Goal: Transaction & Acquisition: Purchase product/service

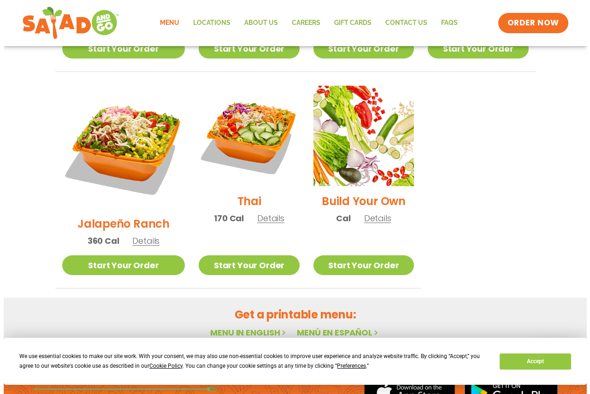
scroll to position [625, 0]
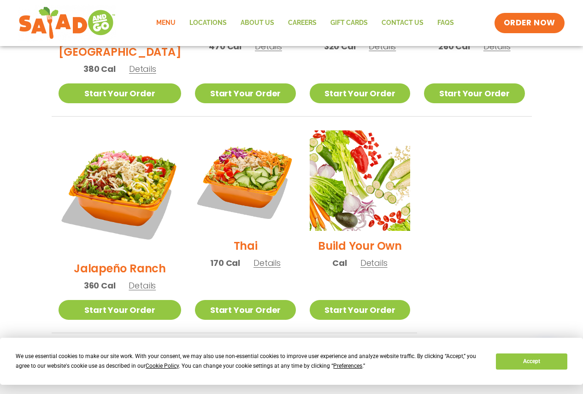
click at [364, 257] on span "Details" at bounding box center [373, 263] width 27 height 12
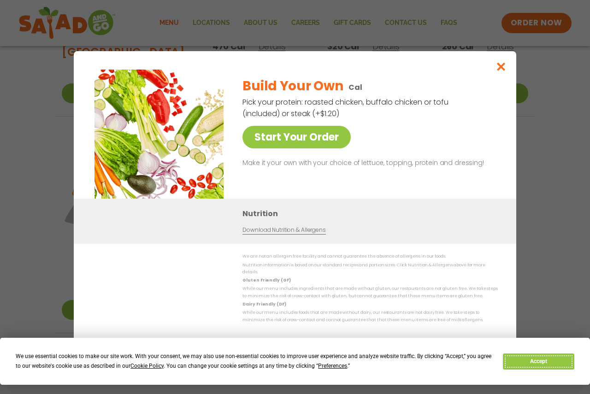
click at [527, 363] on button "Accept" at bounding box center [538, 361] width 71 height 16
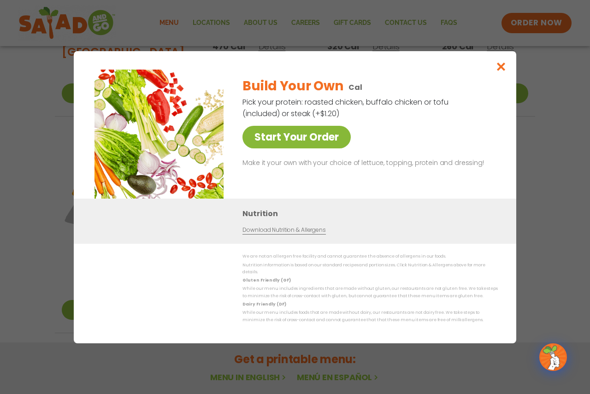
click at [290, 139] on link "Start Your Order" at bounding box center [296, 137] width 108 height 23
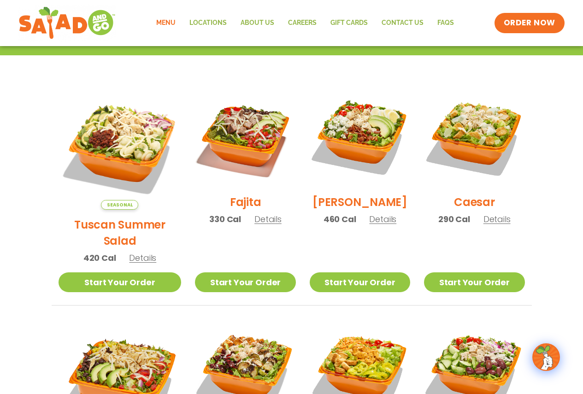
scroll to position [210, 0]
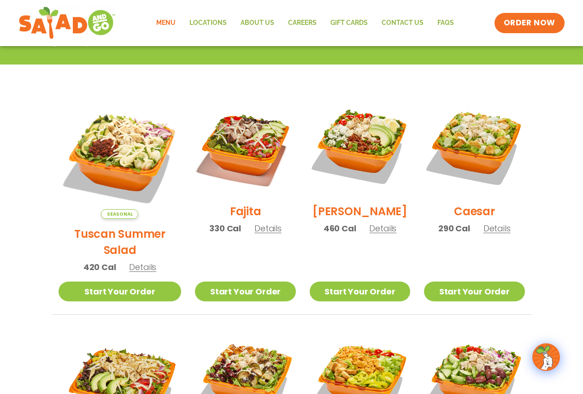
click at [356, 219] on h2 "[PERSON_NAME]" at bounding box center [359, 211] width 95 height 16
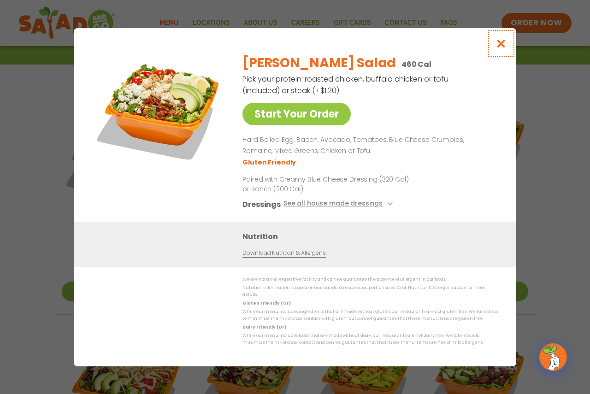
click at [502, 46] on icon "Close modal" at bounding box center [501, 44] width 12 height 10
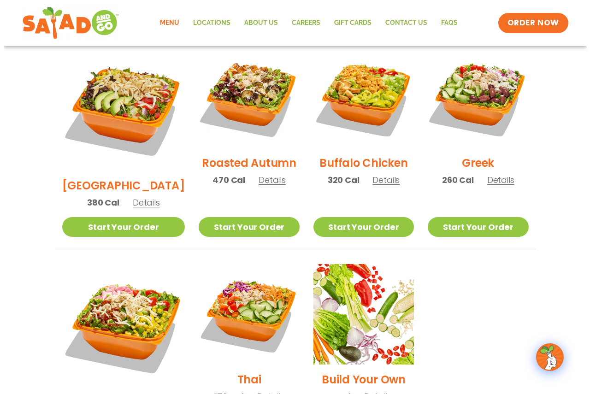
scroll to position [579, 0]
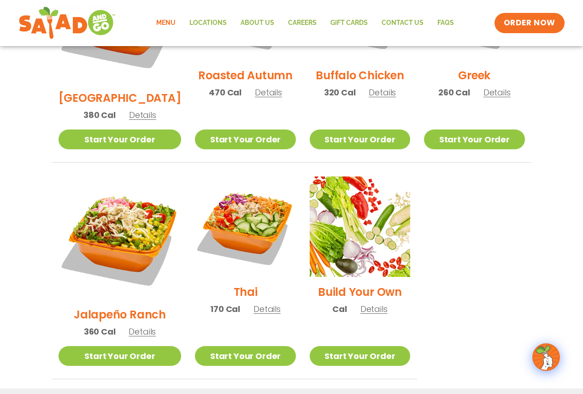
click at [349, 284] on h2 "Build Your Own" at bounding box center [360, 292] width 84 height 16
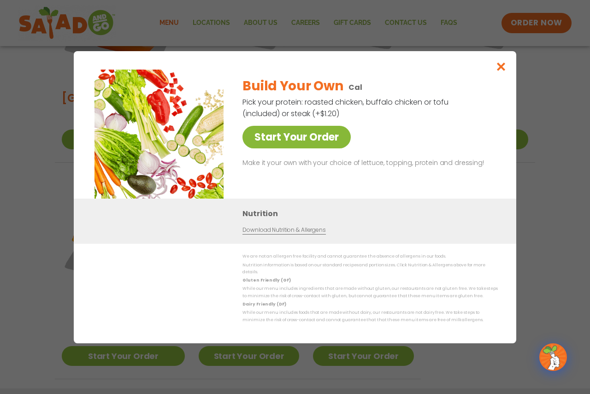
click at [300, 144] on link "Start Your Order" at bounding box center [296, 137] width 108 height 23
